Goal: Task Accomplishment & Management: Use online tool/utility

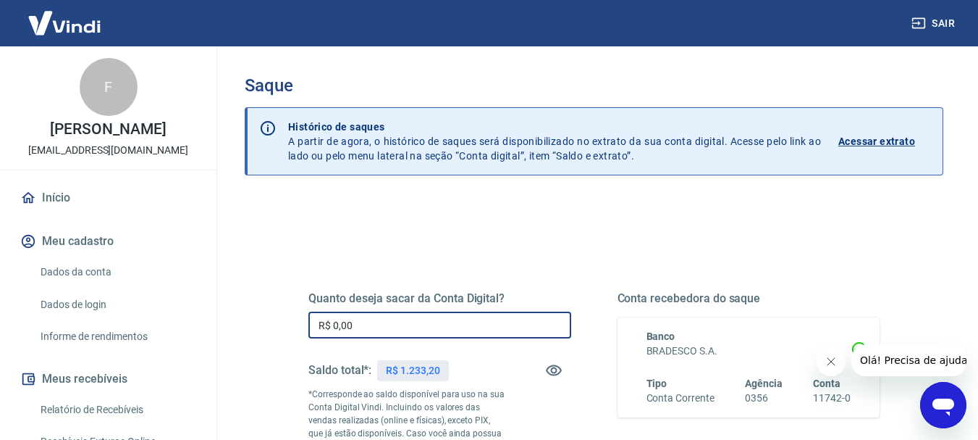
drag, startPoint x: 438, startPoint y: 326, endPoint x: 302, endPoint y: 324, distance: 136.1
click at [302, 324] on div "Quanto deseja sacar da Conta Digital? R$ 0,00 ​ Saldo total*: R$ 1.233,20 *Corr…" at bounding box center [594, 402] width 606 height 350
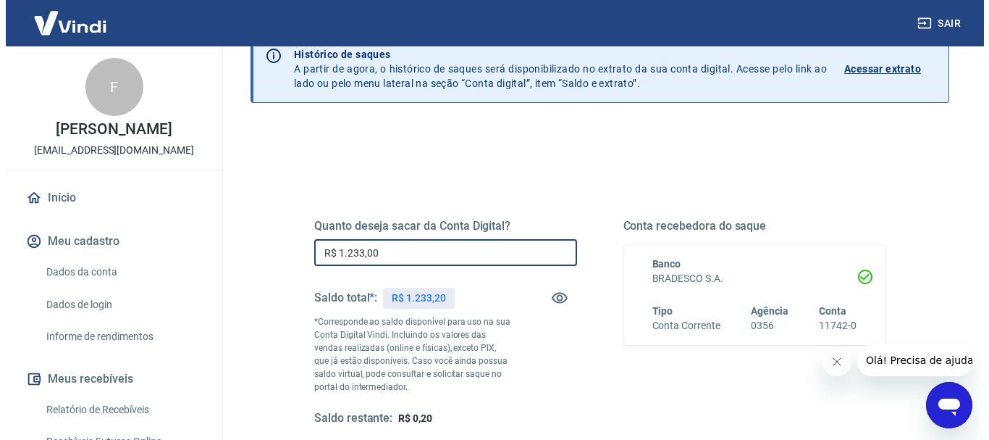
scroll to position [217, 0]
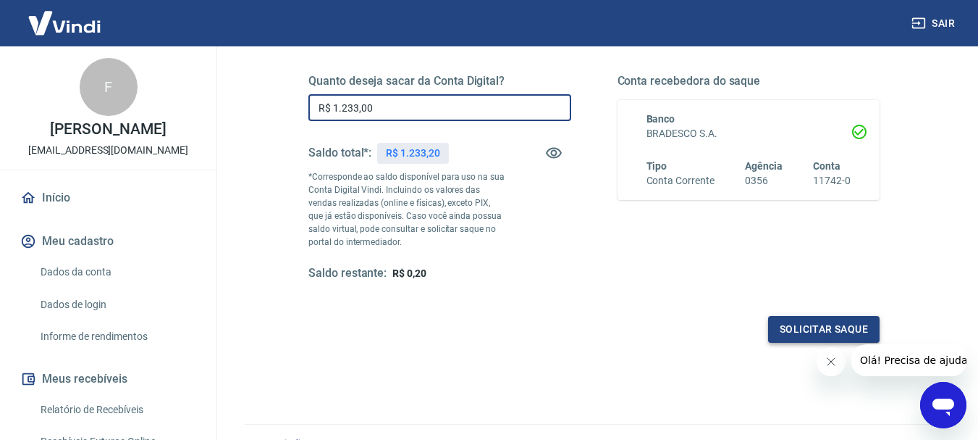
type input "R$ 1.233,00"
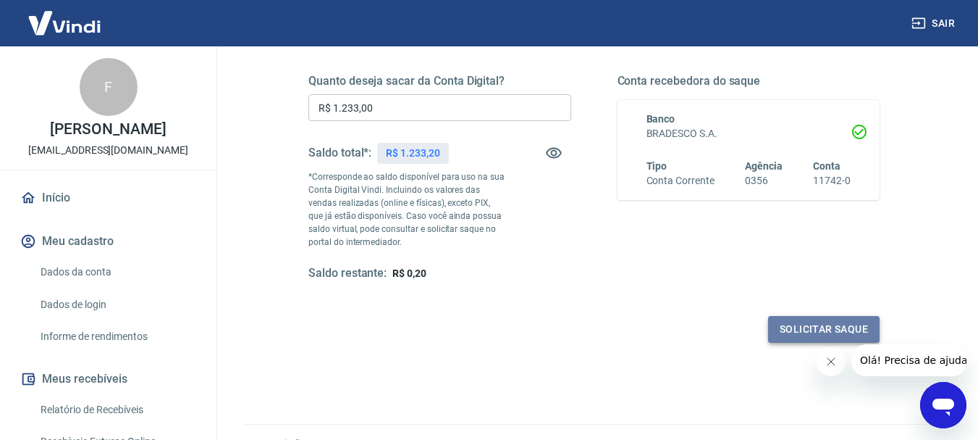
click at [813, 325] on button "Solicitar saque" at bounding box center [824, 329] width 112 height 27
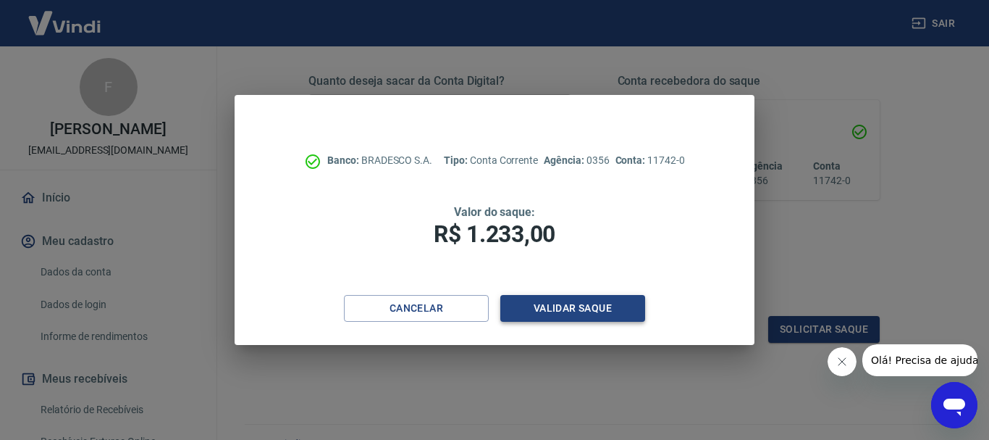
click at [609, 311] on button "Validar saque" at bounding box center [572, 308] width 145 height 27
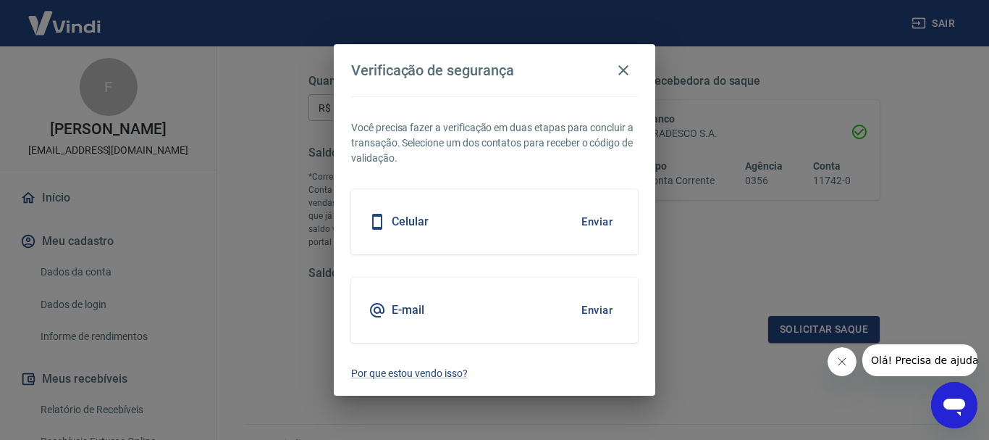
click at [586, 220] on button "Enviar" at bounding box center [596, 221] width 47 height 30
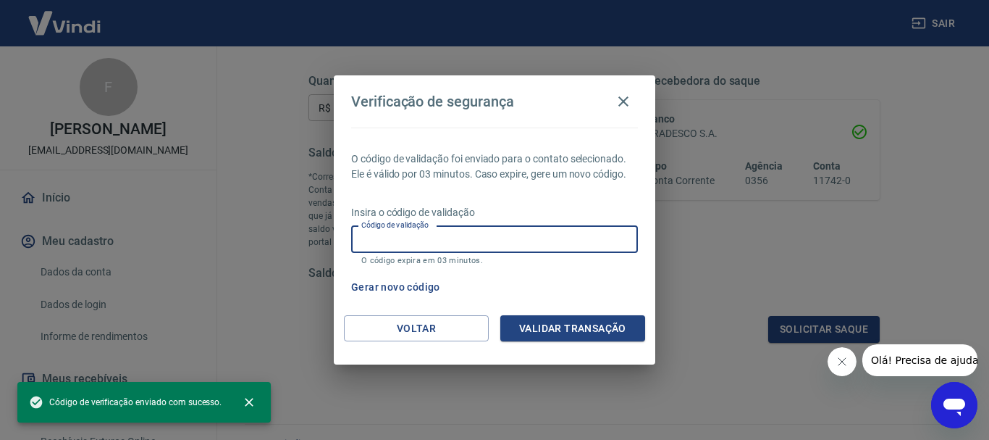
click at [499, 228] on input "Código de validação" at bounding box center [494, 239] width 287 height 27
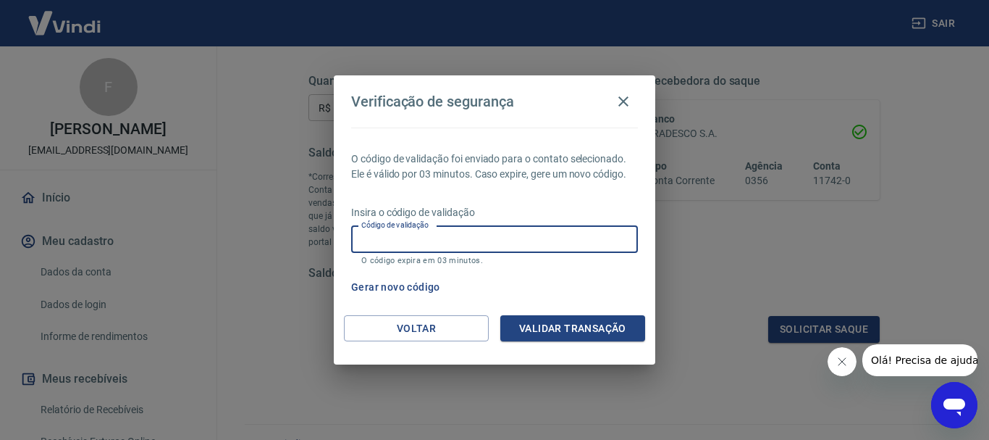
click at [602, 277] on div "Gerar novo código" at bounding box center [491, 287] width 293 height 27
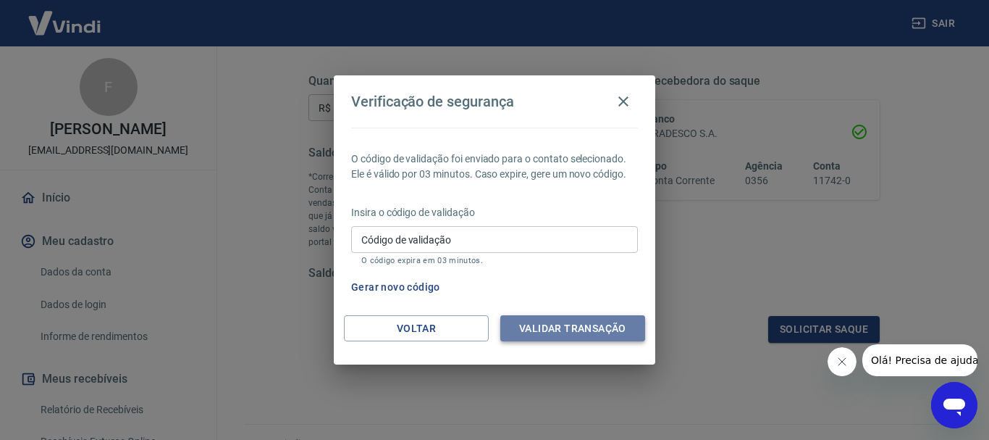
click at [599, 324] on button "Validar transação" at bounding box center [572, 328] width 145 height 27
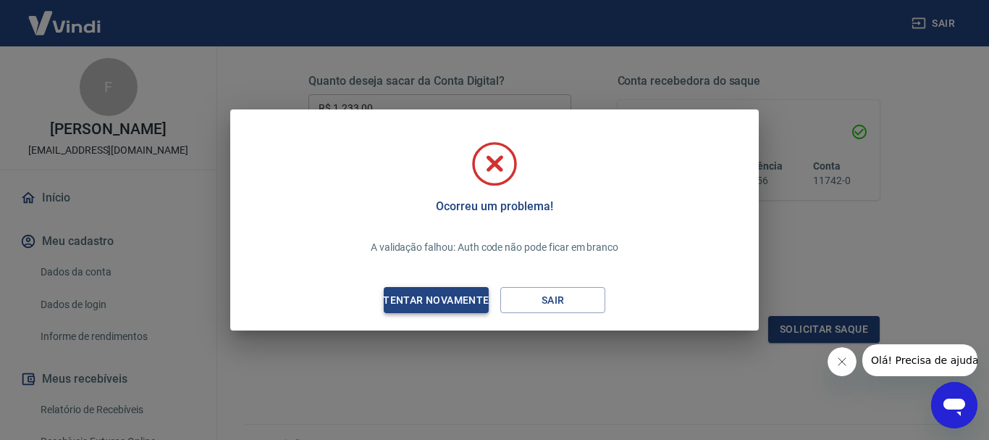
click at [474, 301] on div "Tentar novamente" at bounding box center [436, 300] width 140 height 18
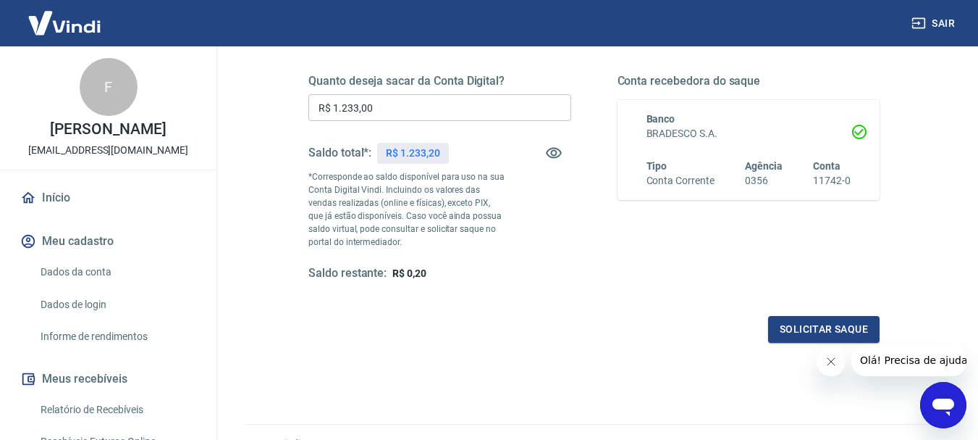
click at [732, 363] on div "Quanto deseja sacar da Conta Digital? R$ 1.233,00 ​ Saldo total*: R$ 1.233,20 *…" at bounding box center [594, 246] width 699 height 531
click at [789, 329] on button "Solicitar saque" at bounding box center [824, 329] width 112 height 27
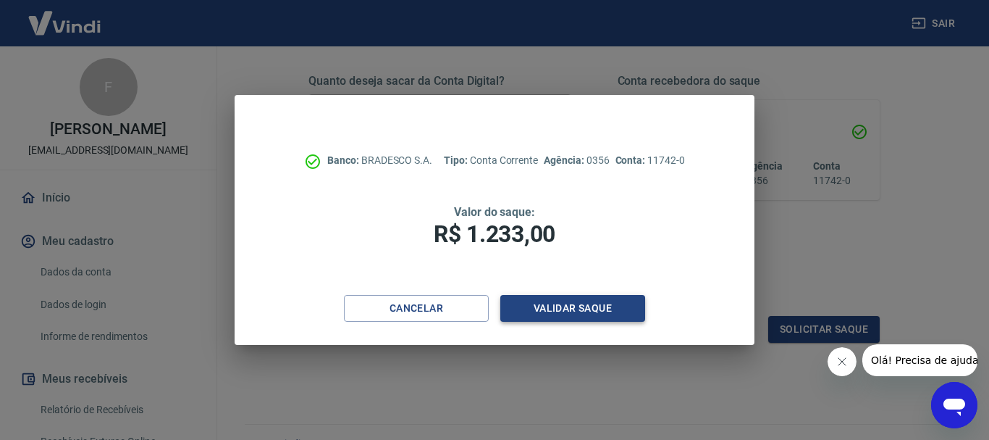
click at [550, 305] on button "Validar saque" at bounding box center [572, 308] width 145 height 27
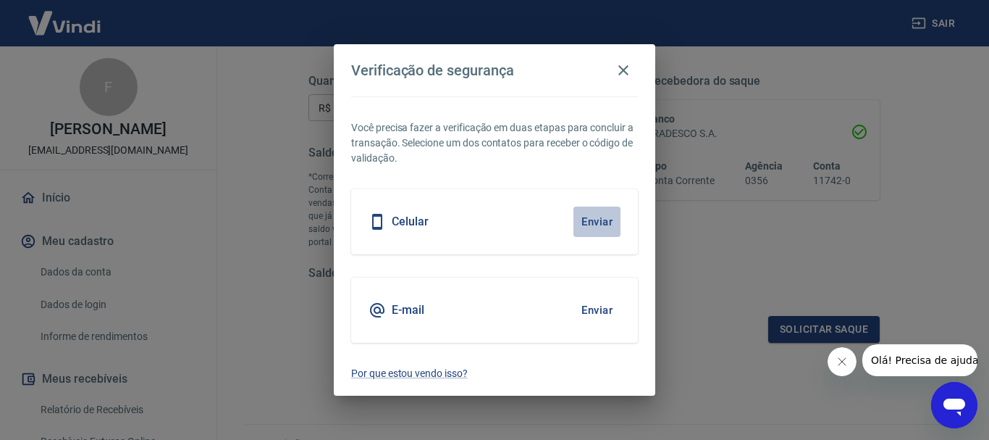
click at [585, 221] on button "Enviar" at bounding box center [596, 221] width 47 height 30
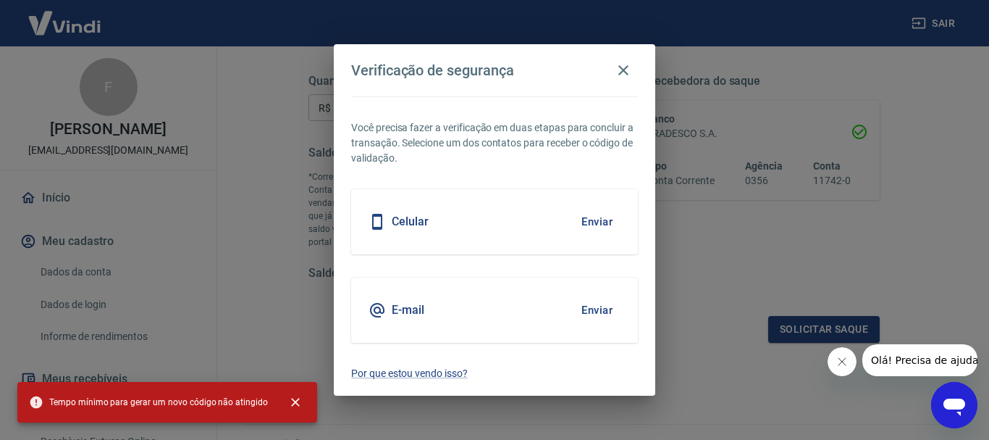
click at [496, 331] on div "E-mail Enviar" at bounding box center [494, 309] width 287 height 65
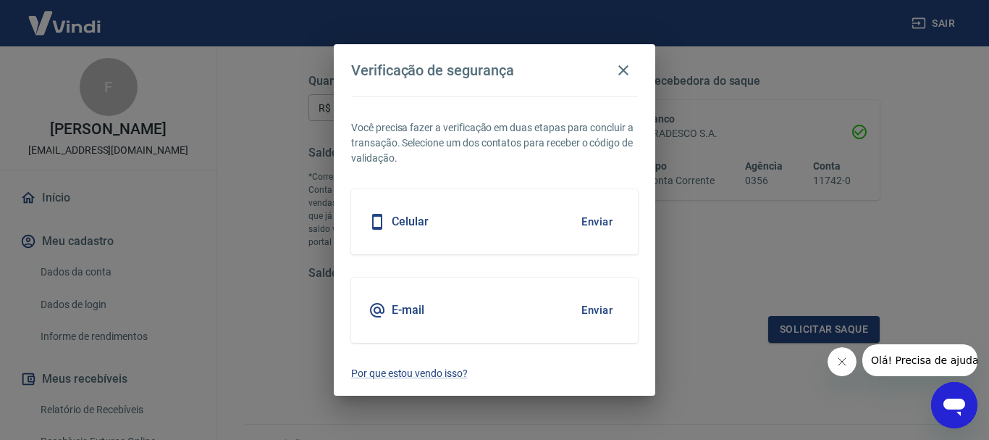
click at [587, 219] on button "Enviar" at bounding box center [596, 221] width 47 height 30
click at [407, 220] on h5 "Celular" at bounding box center [410, 221] width 37 height 14
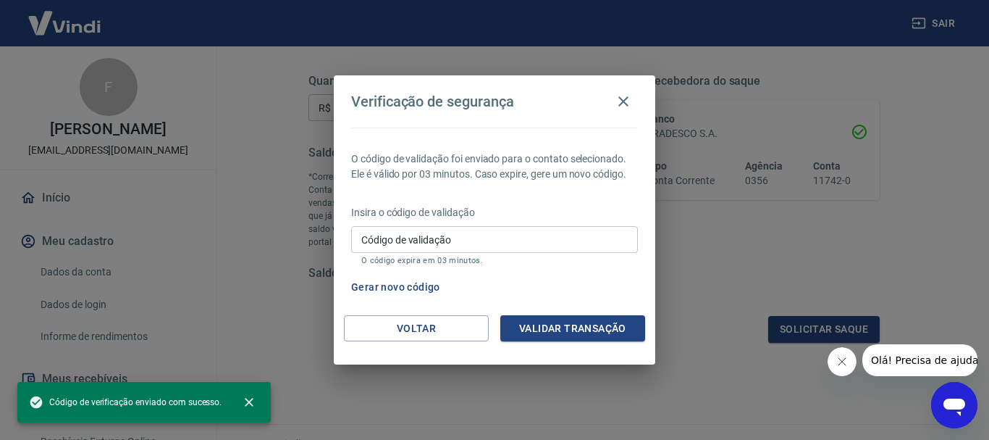
click at [619, 63] on div "Verificação de segurança O código de validação foi enviado para o contato selec…" at bounding box center [494, 220] width 989 height 440
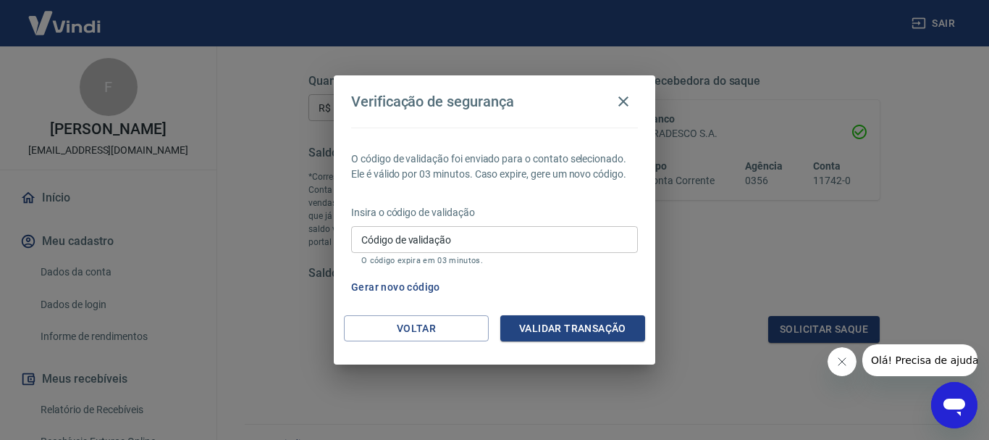
click at [528, 242] on input "Código de validação" at bounding box center [494, 239] width 287 height 27
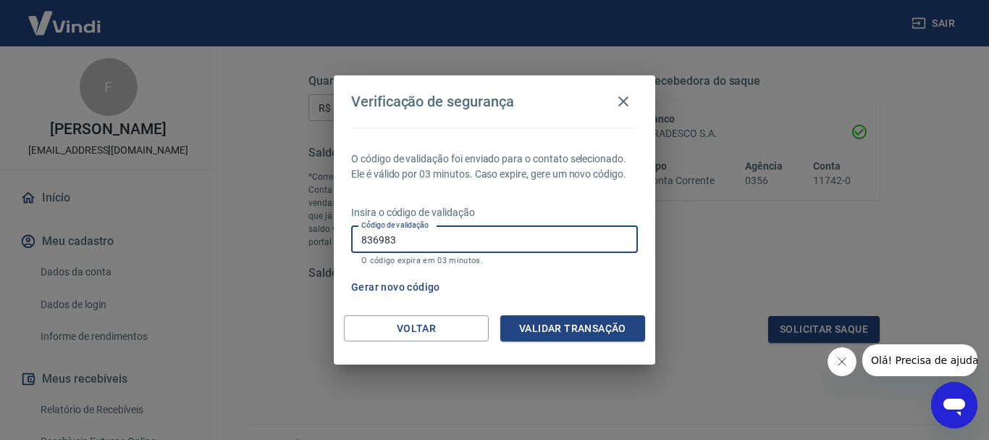
click at [527, 313] on div "O código de validação foi enviado para o contato selecionado. Ele é válido por …" at bounding box center [494, 221] width 321 height 188
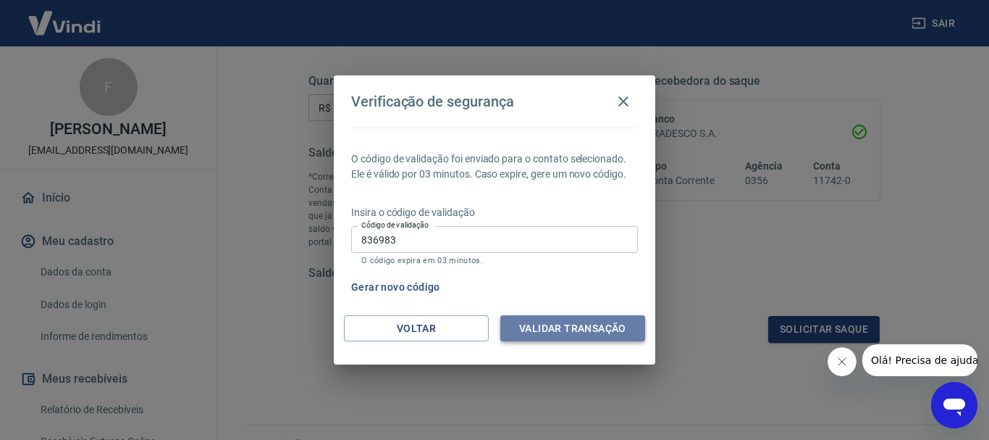
click at [531, 319] on button "Validar transação" at bounding box center [572, 328] width 145 height 27
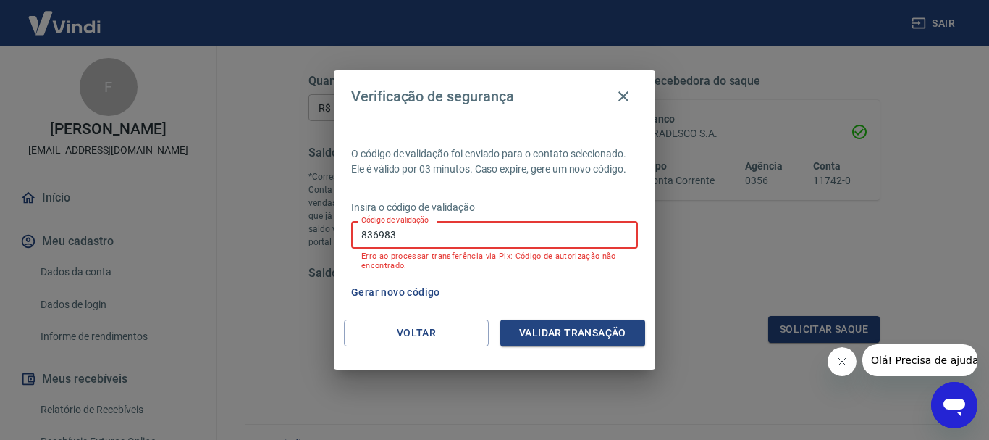
drag, startPoint x: 426, startPoint y: 236, endPoint x: 304, endPoint y: 235, distance: 121.6
click at [304, 235] on div "Verificação de segurança O código de validação foi enviado para o contato selec…" at bounding box center [494, 220] width 989 height 440
type input "612697"
click at [551, 333] on button "Validar transação" at bounding box center [572, 332] width 145 height 27
